Goal: Information Seeking & Learning: Learn about a topic

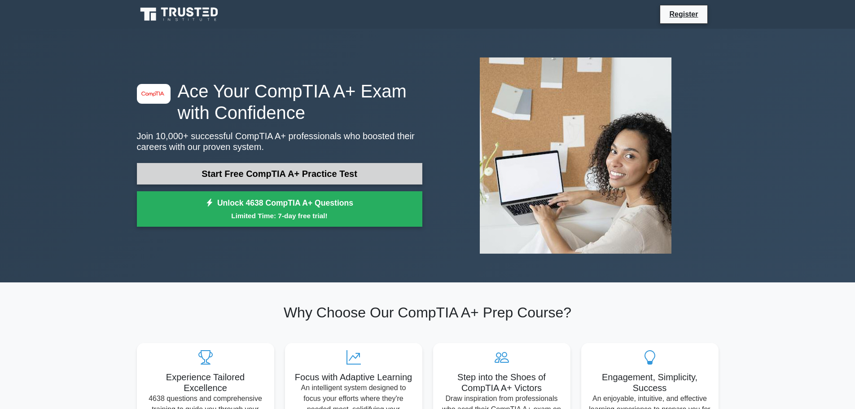
click at [315, 171] on link "Start Free CompTIA A+ Practice Test" at bounding box center [279, 174] width 285 height 22
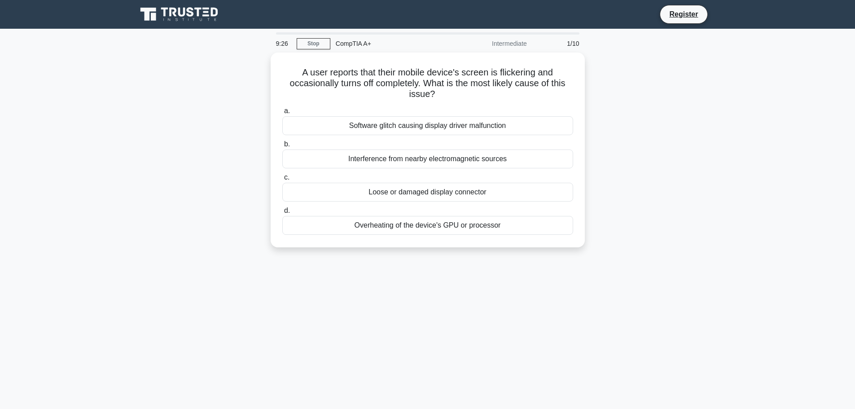
drag, startPoint x: 471, startPoint y: 228, endPoint x: 415, endPoint y: 291, distance: 84.6
click at [416, 291] on div "9:26 Stop CompTIA A+ Intermediate 1/10 A user reports that their mobile device'…" at bounding box center [427, 256] width 592 height 449
click at [381, 267] on div "9:26 Stop CompTIA A+ Intermediate 1/10 A user reports that their mobile device'…" at bounding box center [427, 256] width 592 height 449
drag, startPoint x: 403, startPoint y: 223, endPoint x: 385, endPoint y: 246, distance: 29.2
click at [385, 246] on div "A user reports that their mobile device's screen is flickering and occasionally…" at bounding box center [428, 150] width 314 height 195
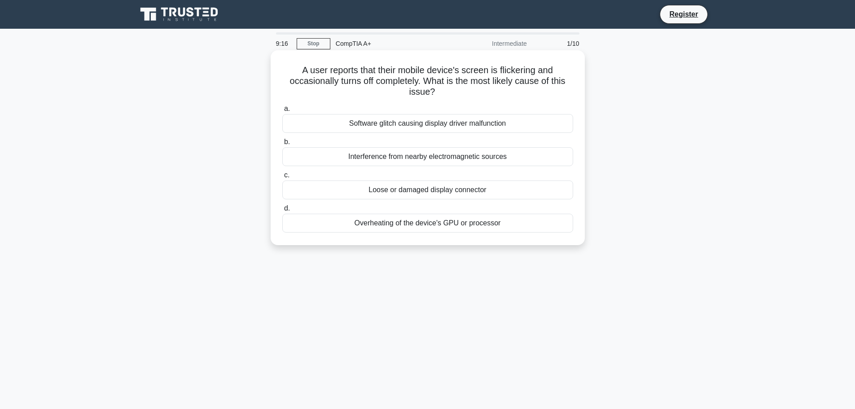
click at [414, 222] on div "Overheating of the device's GPU or processor" at bounding box center [427, 223] width 291 height 19
click at [282, 211] on input "d. Overheating of the device's GPU or processor" at bounding box center [282, 209] width 0 height 6
click at [434, 219] on div "Keep the mouse within easy reach" at bounding box center [427, 223] width 291 height 19
click at [282, 211] on input "d. Keep the mouse within easy reach" at bounding box center [282, 209] width 0 height 6
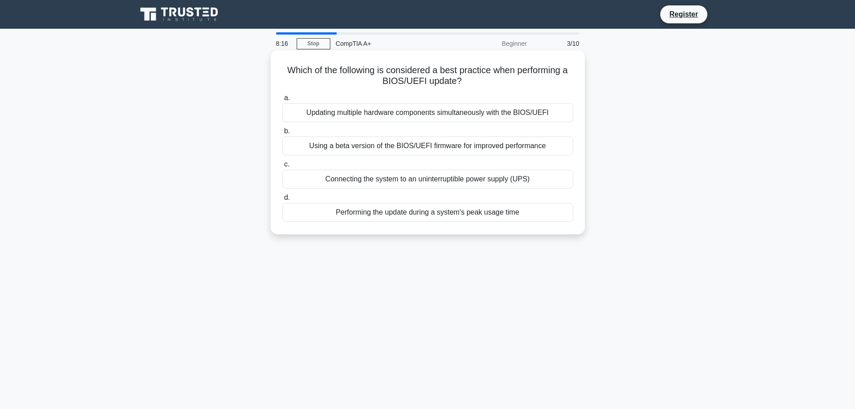
click at [495, 179] on div "Connecting the system to an uninterruptible power supply (UPS)" at bounding box center [427, 179] width 291 height 19
click at [282, 167] on input "c. Connecting the system to an uninterruptible power supply (UPS)" at bounding box center [282, 165] width 0 height 6
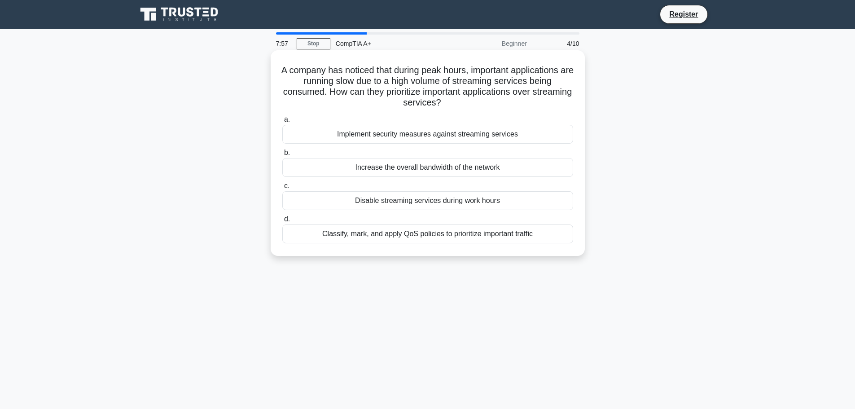
click at [455, 237] on div "Classify, mark, and apply QoS policies to prioritize important traffic" at bounding box center [427, 233] width 291 height 19
click at [282, 222] on input "d. Classify, mark, and apply QoS policies to prioritize important traffic" at bounding box center [282, 219] width 0 height 6
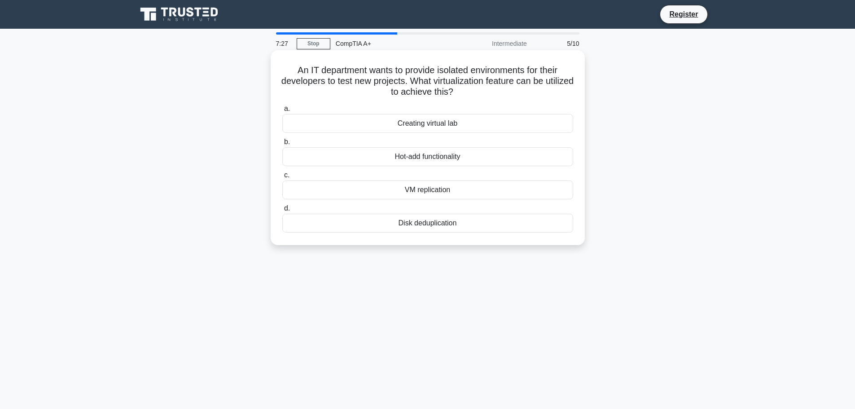
click at [486, 126] on div "Creating virtual lab" at bounding box center [427, 123] width 291 height 19
click at [282, 112] on input "a. Creating virtual lab" at bounding box center [282, 109] width 0 height 6
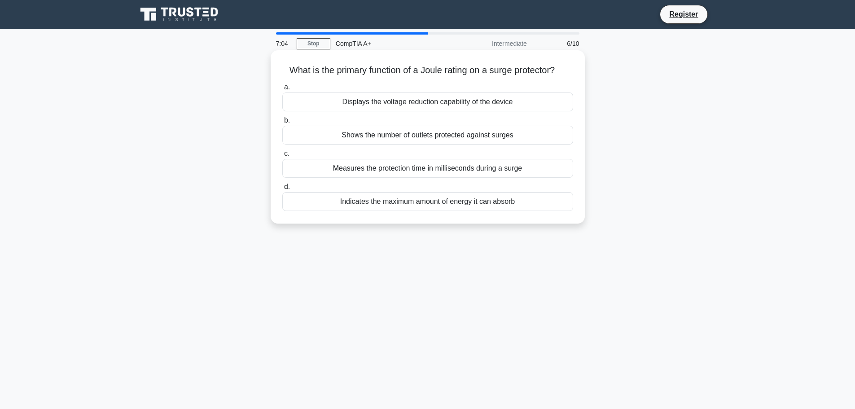
click at [472, 204] on div "Indicates the maximum amount of energy it can absorb" at bounding box center [427, 201] width 291 height 19
click at [282, 190] on input "d. Indicates the maximum amount of energy it can absorb" at bounding box center [282, 187] width 0 height 6
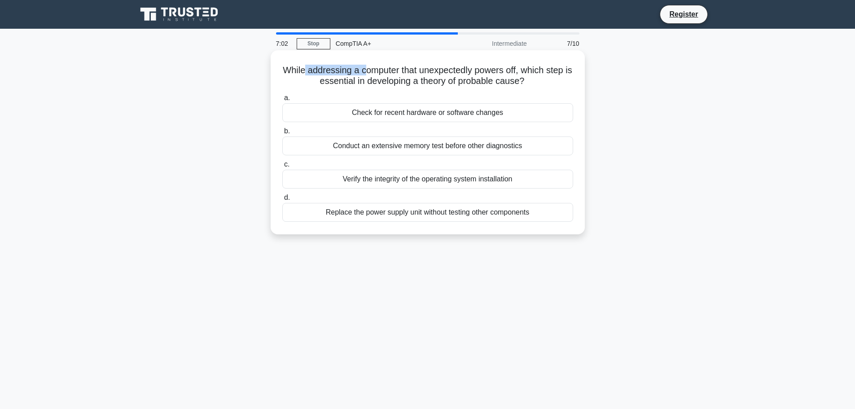
drag, startPoint x: 320, startPoint y: 69, endPoint x: 388, endPoint y: 60, distance: 68.3
click at [381, 60] on div "While addressing a computer that unexpectedly powers off, which step is essenti…" at bounding box center [427, 142] width 307 height 177
drag, startPoint x: 374, startPoint y: 81, endPoint x: 435, endPoint y: 79, distance: 61.1
click at [430, 80] on h5 "While addressing a computer that unexpectedly powers off, which step is essenti…" at bounding box center [427, 76] width 293 height 22
click at [475, 74] on h5 "While addressing a computer that unexpectedly powers off, which step is essenti…" at bounding box center [427, 76] width 293 height 22
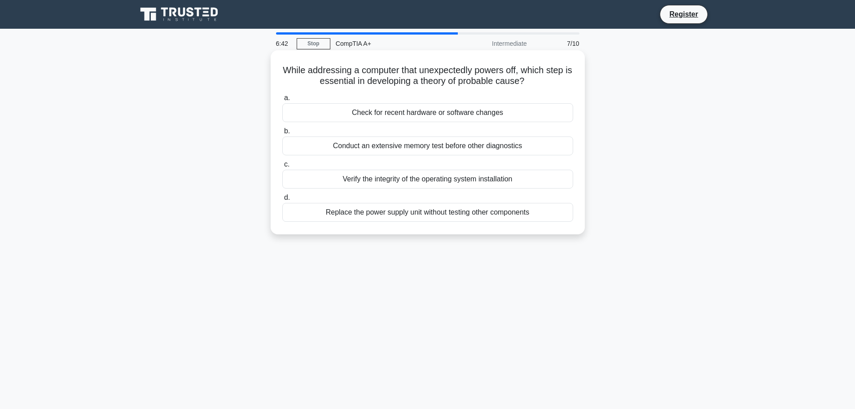
click at [461, 117] on div "Check for recent hardware or software changes" at bounding box center [427, 112] width 291 height 19
click at [282, 101] on input "a. Check for recent hardware or software changes" at bounding box center [282, 98] width 0 height 6
click at [421, 182] on div "Heated elements melting wax onto the paper surface" at bounding box center [427, 179] width 291 height 19
click at [282, 167] on input "c. Heated elements melting wax onto the paper surface" at bounding box center [282, 165] width 0 height 6
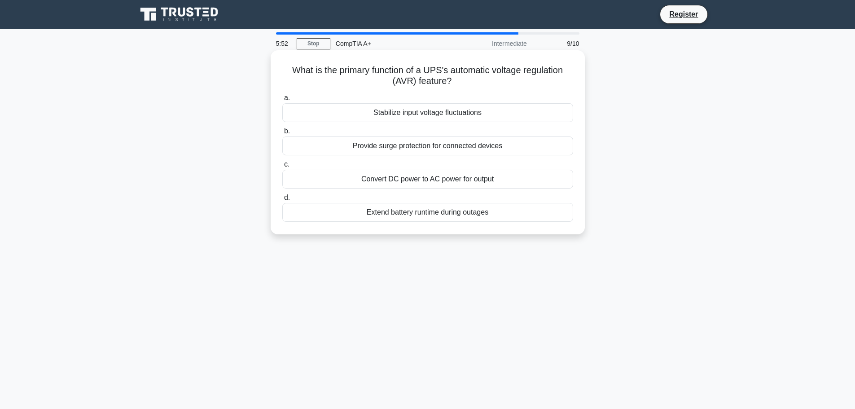
click at [450, 112] on div "Stabilize input voltage fluctuations" at bounding box center [427, 112] width 291 height 19
click at [282, 101] on input "a. Stabilize input voltage fluctuations" at bounding box center [282, 98] width 0 height 6
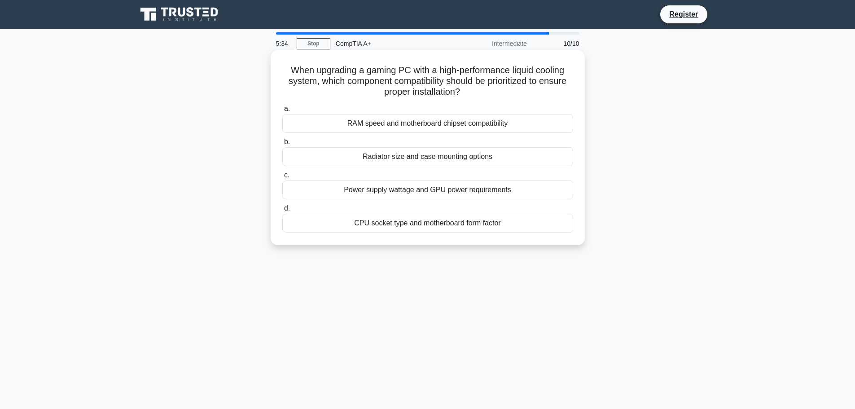
click at [447, 157] on div "Radiator size and case mounting options" at bounding box center [427, 156] width 291 height 19
click at [282, 145] on input "b. Radiator size and case mounting options" at bounding box center [282, 142] width 0 height 6
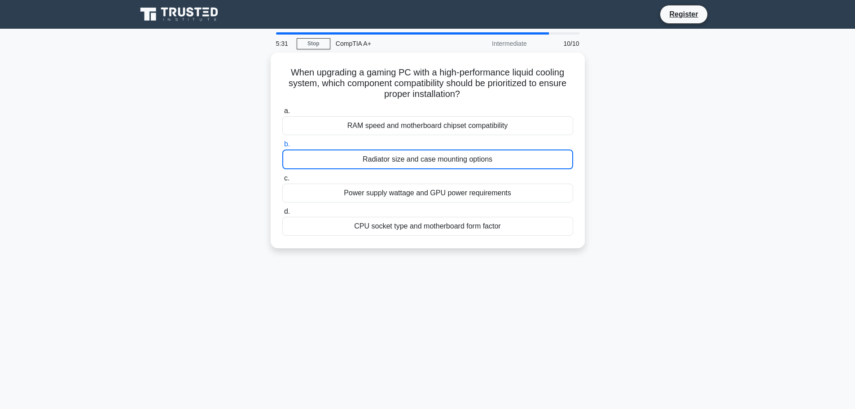
click at [413, 47] on div "CompTIA A+" at bounding box center [391, 44] width 123 height 18
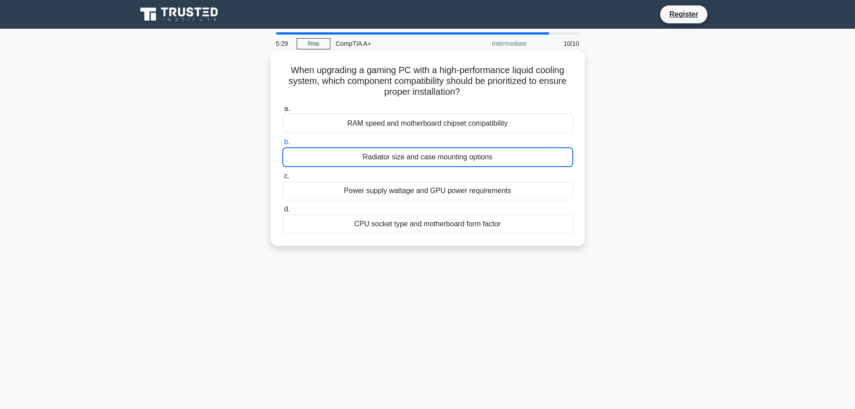
click at [406, 158] on div "Radiator size and case mounting options" at bounding box center [427, 157] width 291 height 20
click at [282, 145] on input "b. Radiator size and case mounting options" at bounding box center [282, 142] width 0 height 6
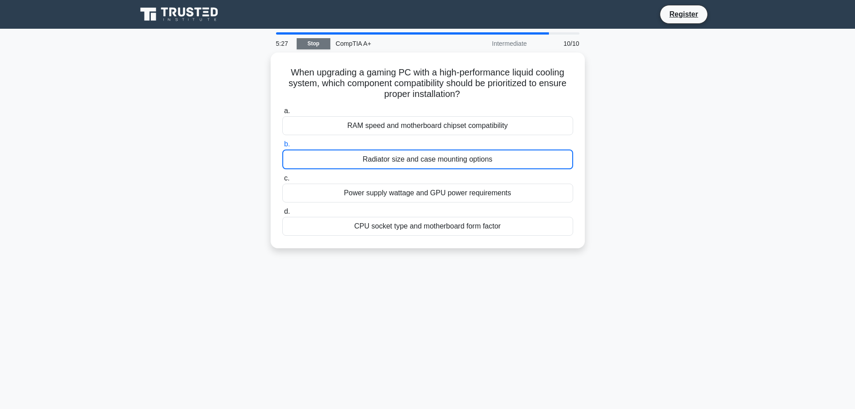
click at [318, 39] on link "Stop" at bounding box center [314, 43] width 34 height 11
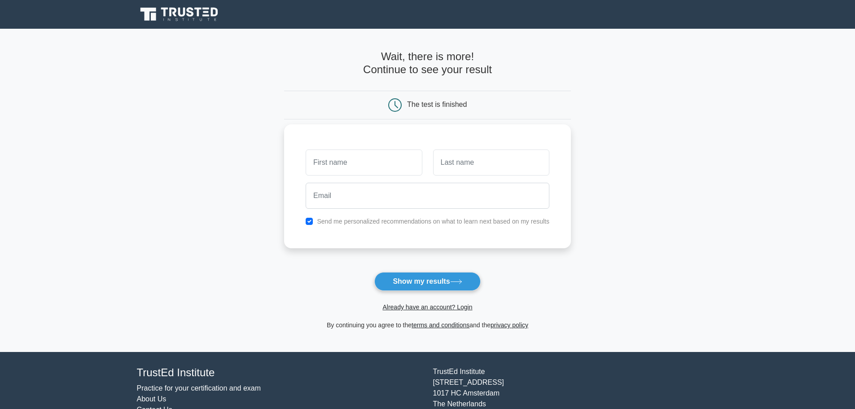
scroll to position [43, 0]
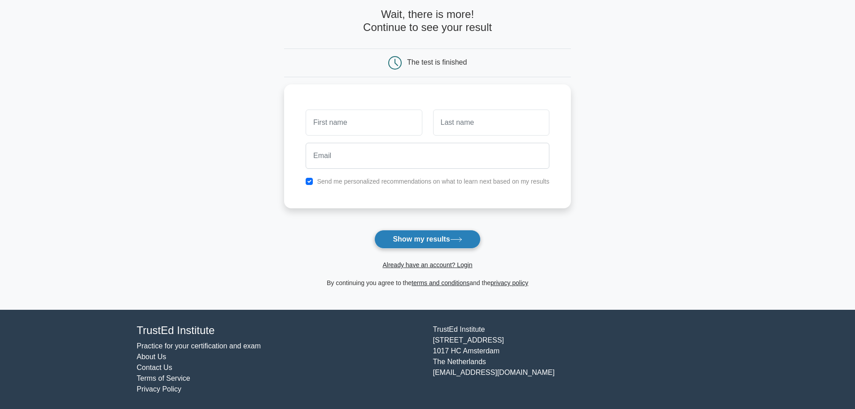
click at [441, 244] on button "Show my results" at bounding box center [427, 239] width 106 height 19
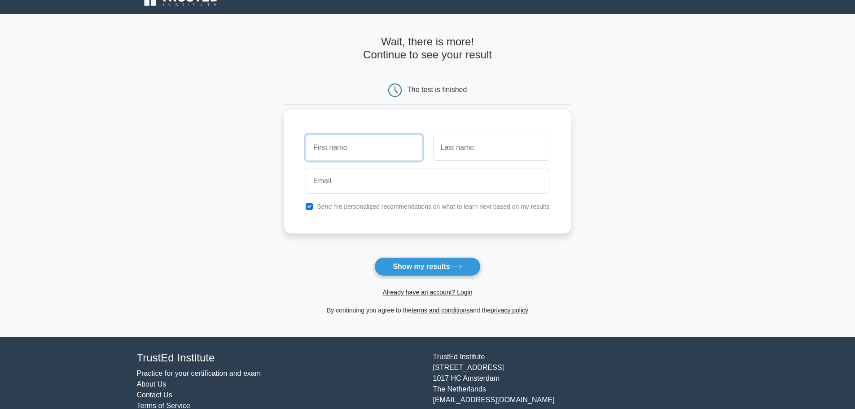
scroll to position [0, 0]
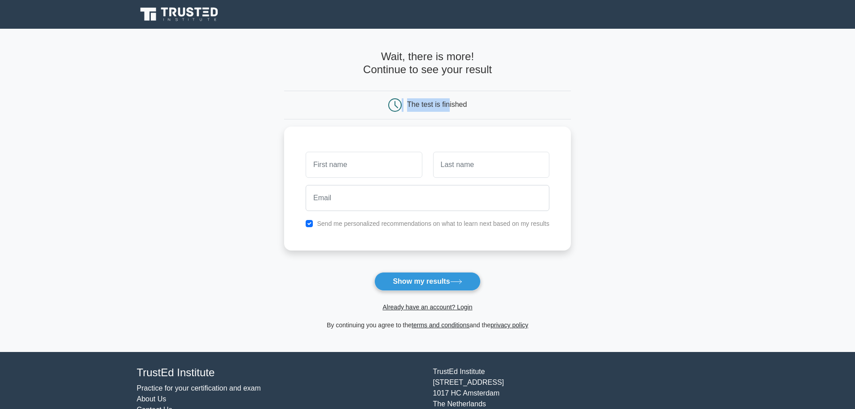
drag, startPoint x: 449, startPoint y: 105, endPoint x: 372, endPoint y: 94, distance: 77.5
click at [373, 96] on div "The test is finished" at bounding box center [427, 105] width 287 height 29
click at [399, 59] on h4 "Wait, there is more! Continue to see your result" at bounding box center [427, 63] width 287 height 26
drag, startPoint x: 416, startPoint y: 54, endPoint x: 463, endPoint y: 59, distance: 46.9
click at [463, 59] on h4 "Wait, there is more! Continue to see your result" at bounding box center [427, 63] width 287 height 26
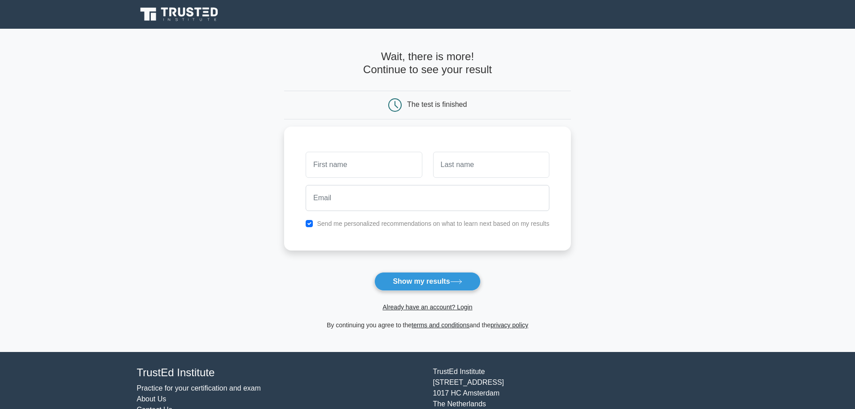
click at [422, 66] on h4 "Wait, there is more! Continue to see your result" at bounding box center [427, 63] width 287 height 26
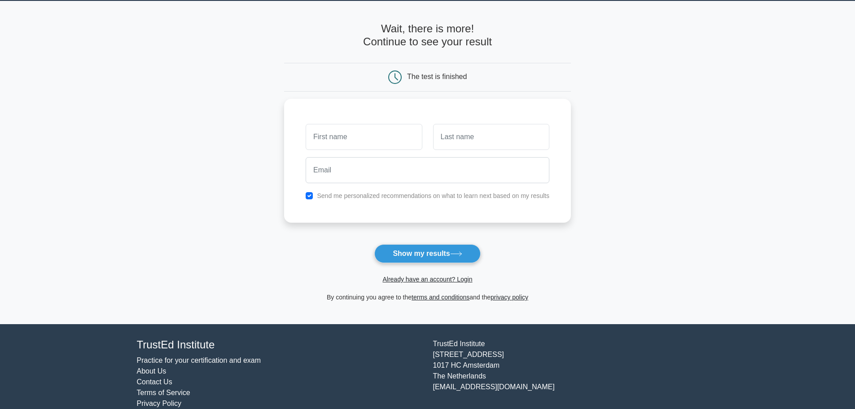
scroll to position [43, 0]
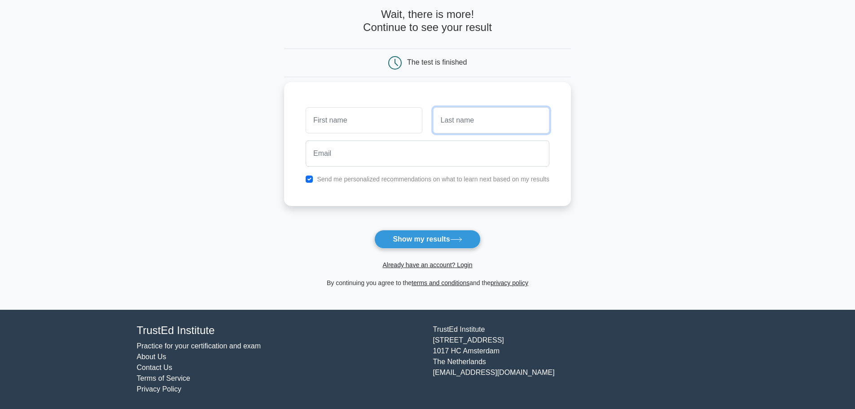
click at [446, 124] on input "text" at bounding box center [491, 120] width 116 height 26
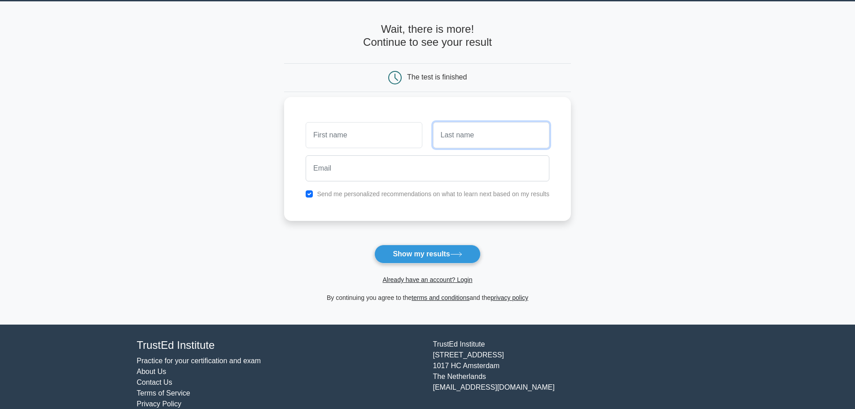
scroll to position [0, 0]
